Goal: Task Accomplishment & Management: Use online tool/utility

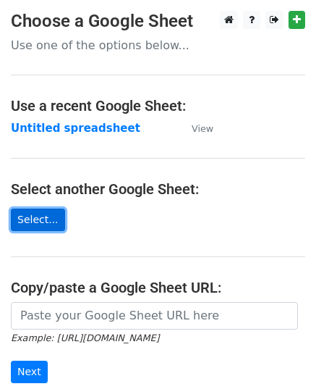
click at [55, 219] on link "Select..." at bounding box center [38, 220] width 54 height 22
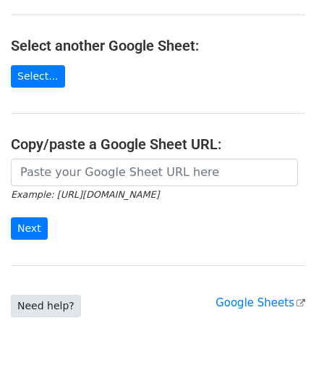
scroll to position [145, 0]
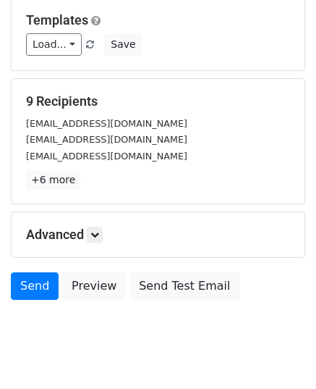
scroll to position [217, 0]
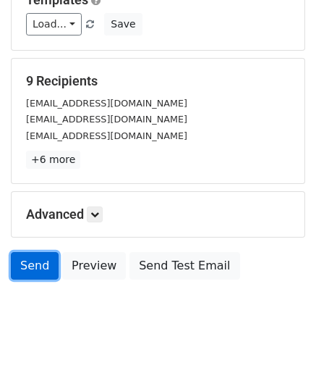
click at [48, 267] on link "Send" at bounding box center [35, 266] width 48 height 28
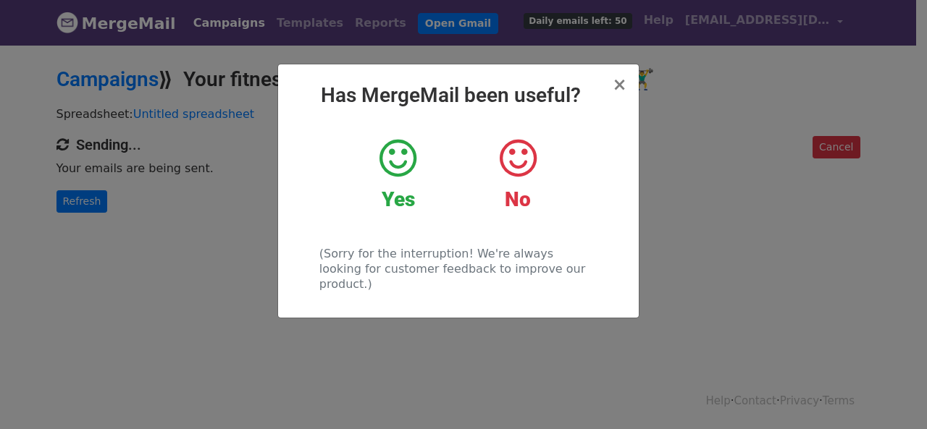
click at [395, 167] on icon at bounding box center [397, 158] width 37 height 43
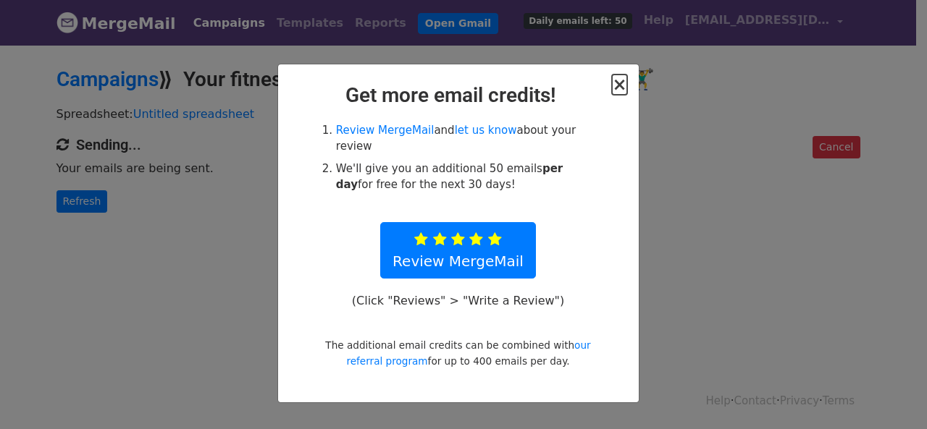
click at [624, 80] on span "×" at bounding box center [619, 85] width 14 height 20
